Goal: Find specific page/section: Find specific page/section

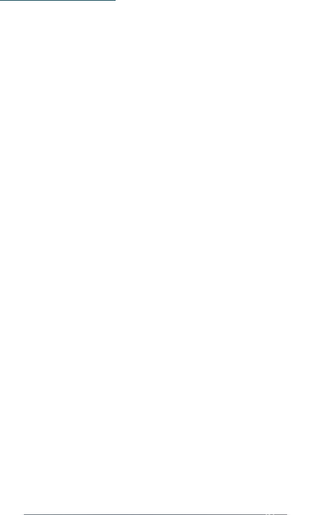
scroll to position [719, 0]
click at [194, 351] on div "Meraner Land" at bounding box center [129, 335] width 178 height 32
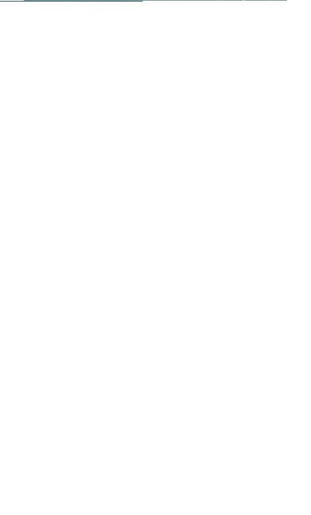
scroll to position [1023, 0]
click at [271, 230] on span at bounding box center [271, 216] width 0 height 28
click at [282, 376] on icon at bounding box center [287, 360] width 39 height 32
click at [305, 370] on icon at bounding box center [287, 360] width 39 height 32
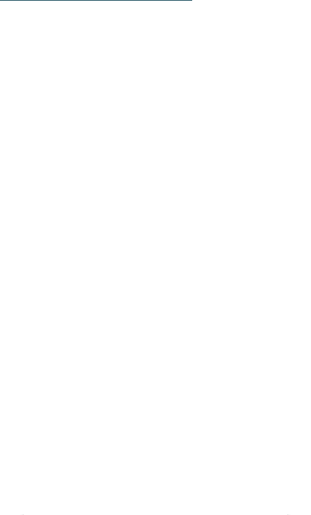
scroll to position [1398, 0]
click at [283, 212] on icon at bounding box center [287, 201] width 39 height 32
click at [153, 182] on div at bounding box center [155, 200] width 263 height 147
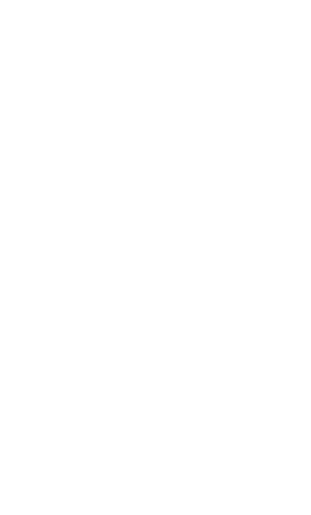
click at [233, 325] on link "Alle Hotels anzeigen" at bounding box center [155, 309] width 271 height 32
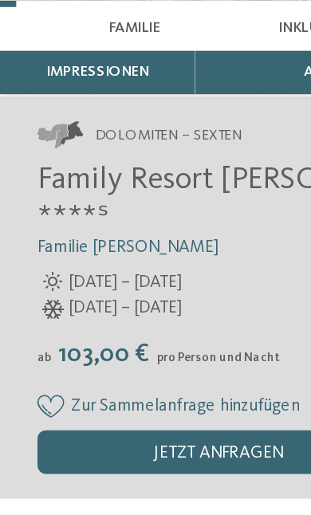
scroll to position [178, 0]
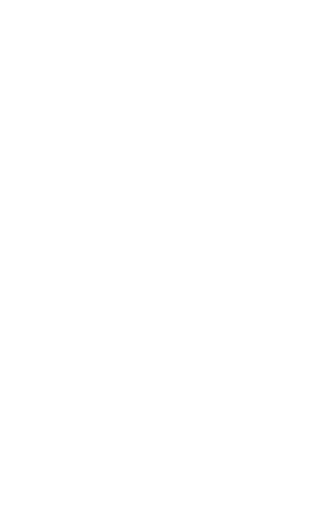
scroll to position [47, 0]
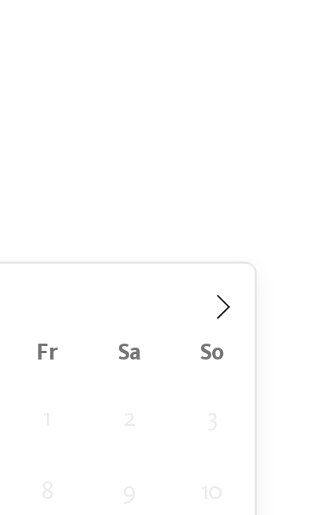
click at [258, 333] on icon at bounding box center [263, 338] width 11 height 11
click at [261, 333] on icon at bounding box center [264, 338] width 6 height 10
click at [258, 333] on icon at bounding box center [263, 338] width 11 height 11
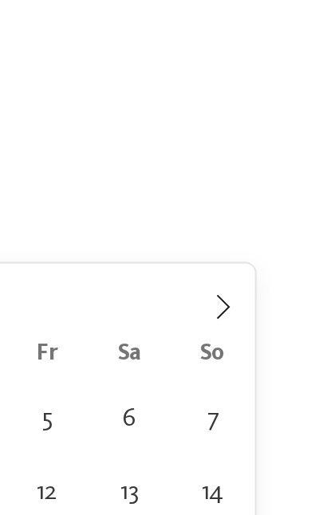
type input "****"
click at [258, 333] on icon at bounding box center [263, 338] width 11 height 11
click at [261, 333] on icon at bounding box center [264, 338] width 6 height 10
click at [258, 333] on icon at bounding box center [263, 338] width 11 height 11
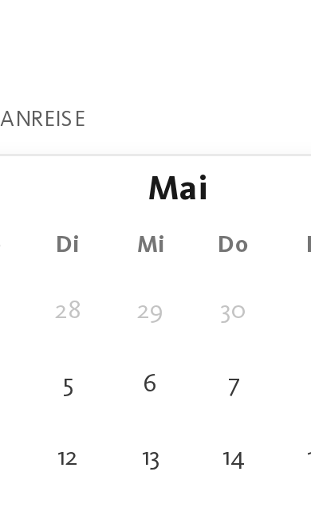
scroll to position [49, 0]
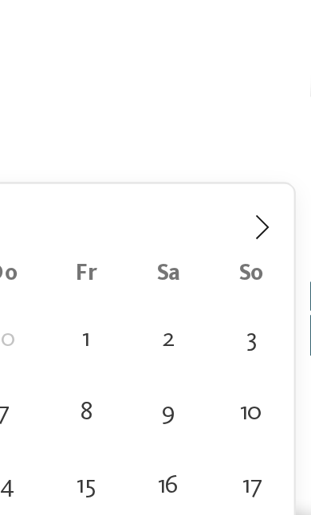
click at [258, 331] on icon at bounding box center [263, 336] width 11 height 11
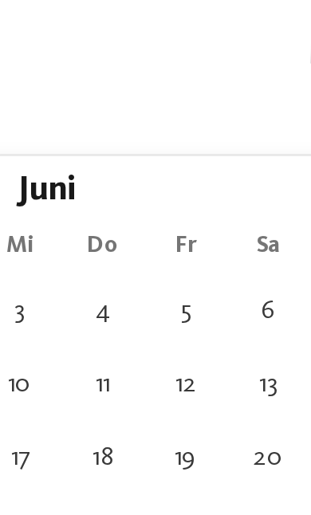
type div "06.06.2026"
type input "****"
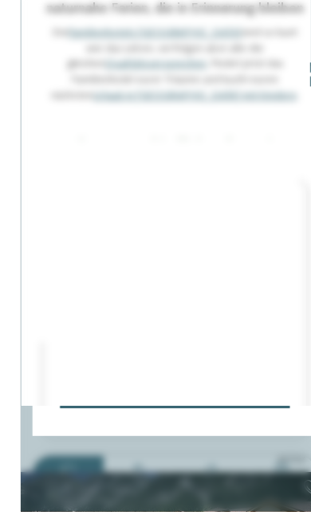
scroll to position [129, 0]
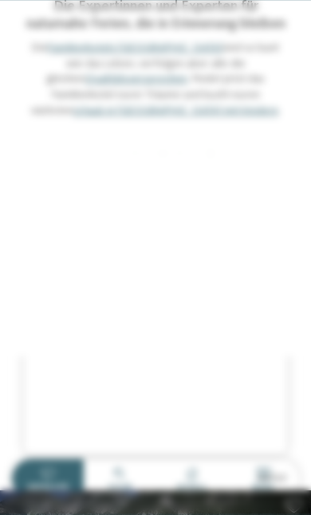
click at [239, 35] on div "Newsletter * **** **** ******* ****** Anrede Vorname Nachname Link" at bounding box center [155, 257] width 311 height 515
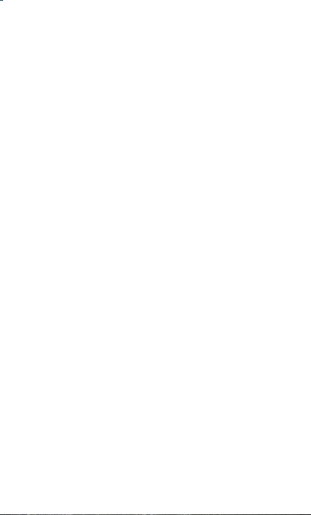
scroll to position [171, 0]
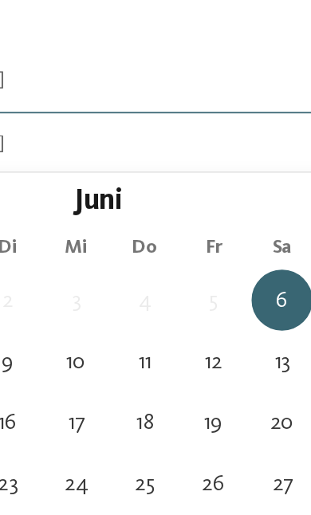
type div "17.06.2026"
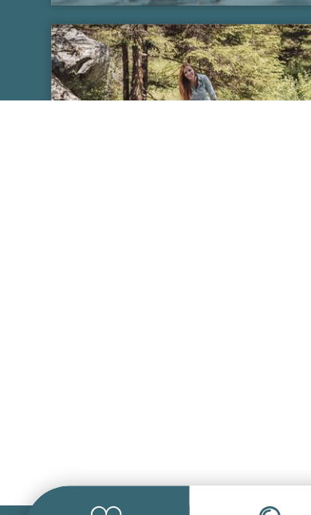
scroll to position [11250, 0]
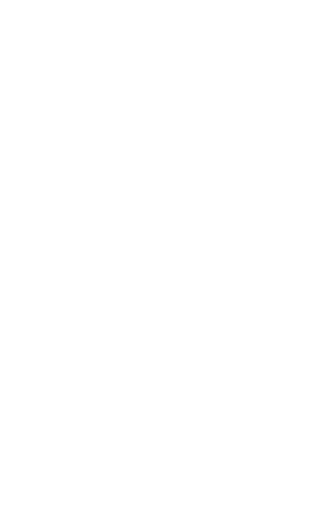
click at [91, 187] on div "Familienhotel finden" at bounding box center [87, 219] width 127 height 64
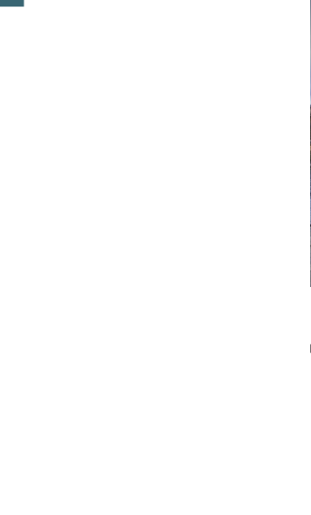
scroll to position [1402, 0]
